Goal: Book appointment/travel/reservation

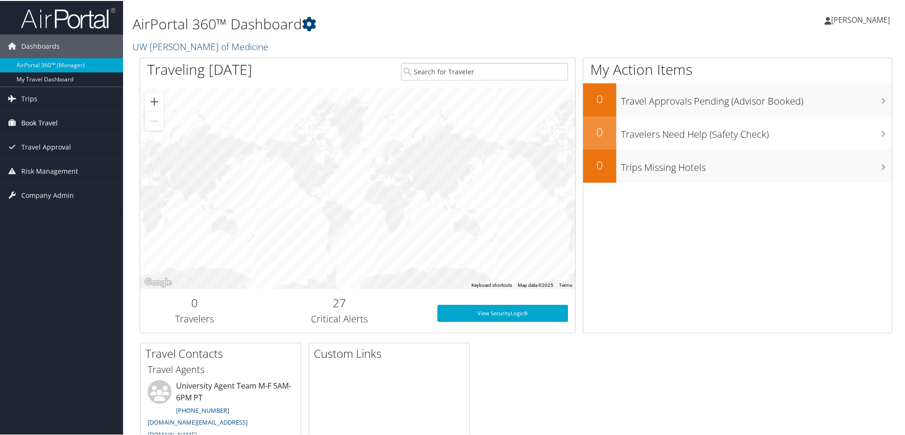
click at [21, 121] on span "Book Travel" at bounding box center [39, 122] width 36 height 24
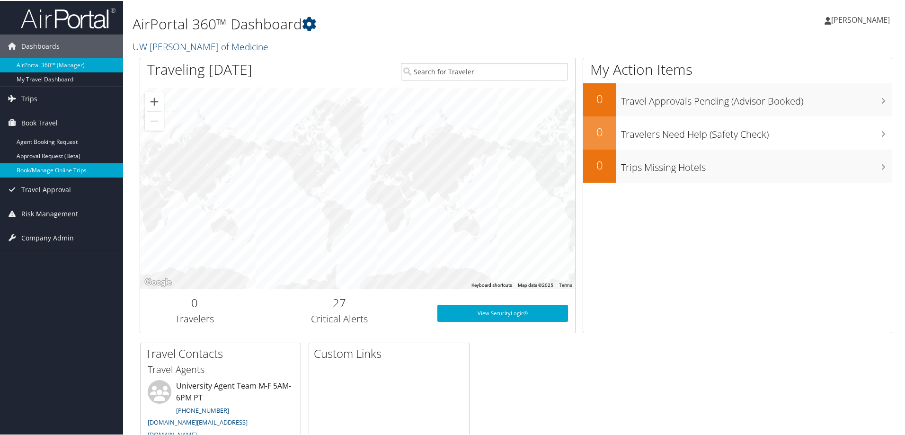
click at [65, 169] on link "Book/Manage Online Trips" at bounding box center [61, 169] width 123 height 14
